Goal: Task Accomplishment & Management: Use online tool/utility

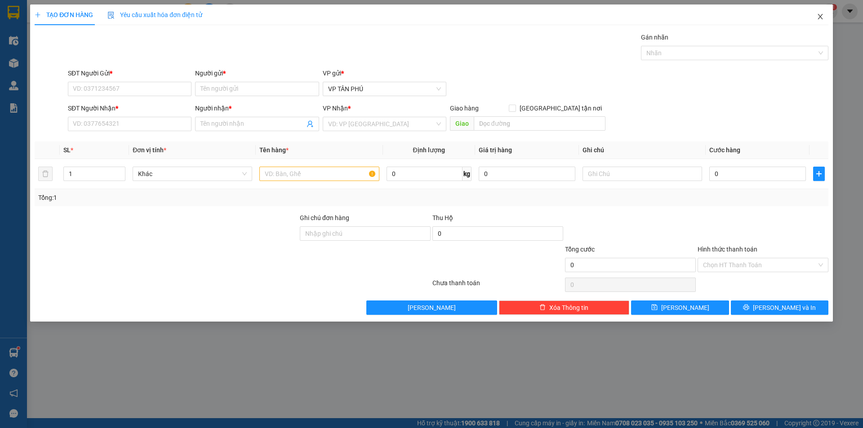
click at [819, 17] on icon "close" at bounding box center [819, 16] width 7 height 7
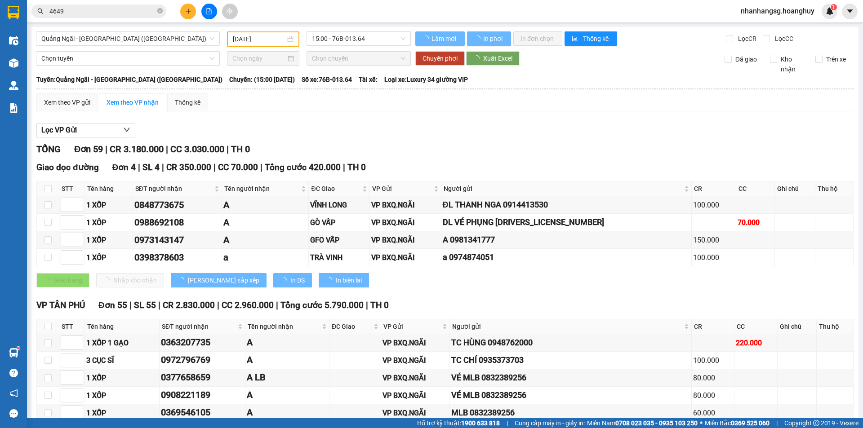
click at [147, 11] on input "4649" at bounding box center [102, 11] width 106 height 10
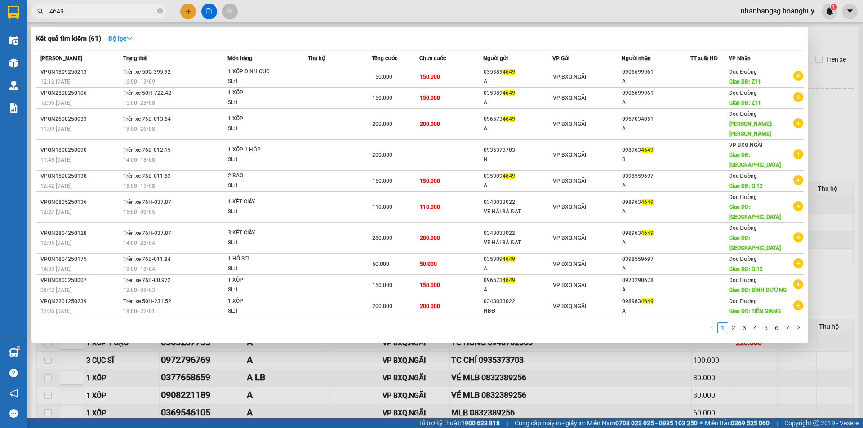
click at [147, 11] on input "4649" at bounding box center [102, 11] width 106 height 10
click at [146, 11] on input "4649" at bounding box center [102, 11] width 106 height 10
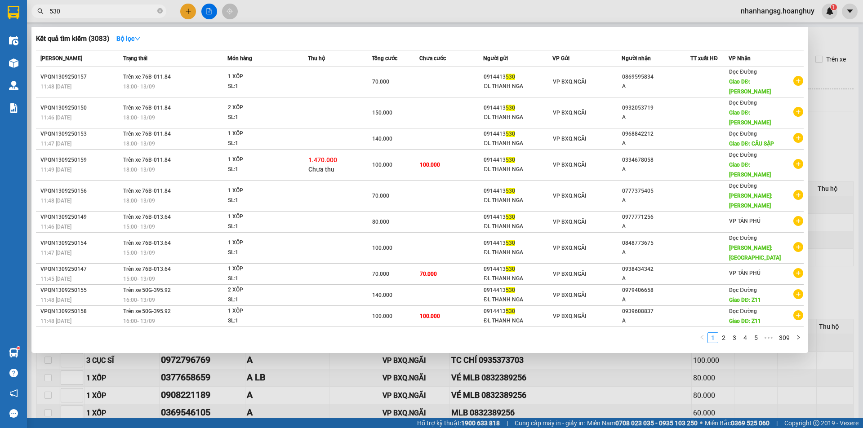
click at [75, 9] on input "530" at bounding box center [102, 11] width 106 height 10
click at [76, 9] on input "530" at bounding box center [102, 11] width 106 height 10
type input "094888"
